Goal: Task Accomplishment & Management: Use online tool/utility

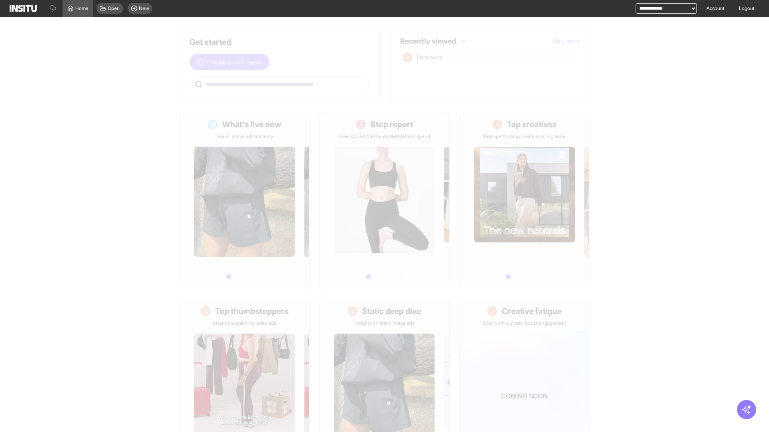
click at [231, 62] on span "Create a new report" at bounding box center [235, 62] width 56 height 10
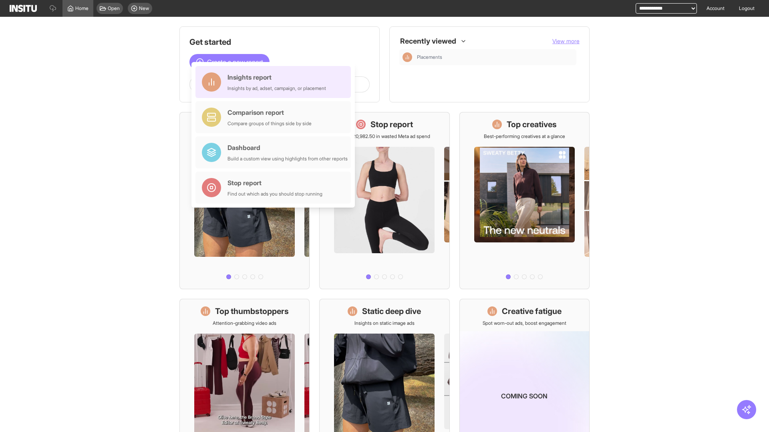
click at [275, 82] on div "Insights report Insights by ad, adset, campaign, or placement" at bounding box center [276, 81] width 98 height 19
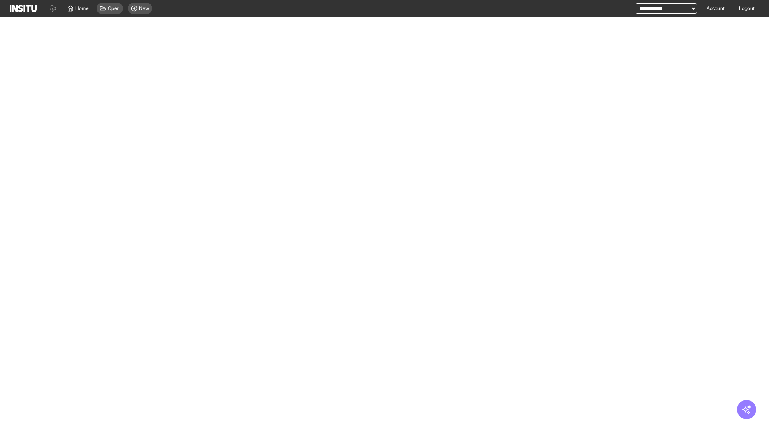
select select "**"
